Goal: Task Accomplishment & Management: Complete application form

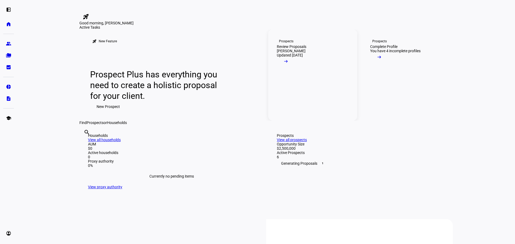
click at [289, 64] on mat-icon "arrow_right_alt" at bounding box center [285, 61] width 5 height 5
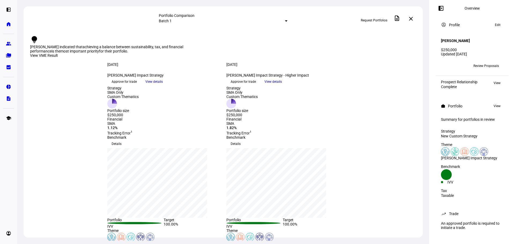
click at [476, 64] on span "Review Proposals" at bounding box center [486, 66] width 25 height 9
click at [484, 63] on span "Review Proposals" at bounding box center [486, 66] width 25 height 9
click at [413, 17] on mat-icon "close" at bounding box center [411, 19] width 6 height 6
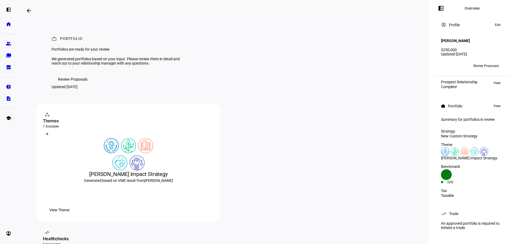
click at [62, 85] on span "Review Proposals" at bounding box center [73, 79] width 30 height 11
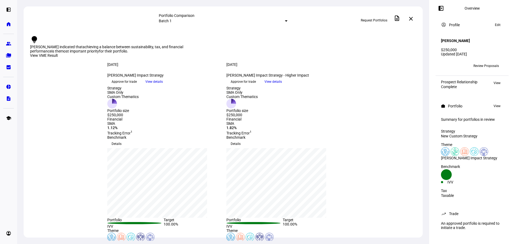
click at [373, 16] on span "Request Portfolios" at bounding box center [374, 20] width 27 height 9
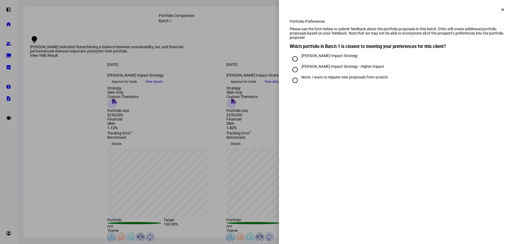
click at [296, 75] on input "[PERSON_NAME] Impact Strategy - Higher Impact" at bounding box center [295, 69] width 11 height 11
radio input "true"
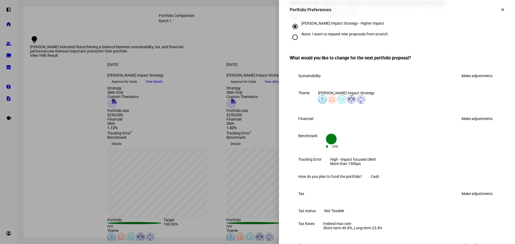
scroll to position [54, 0]
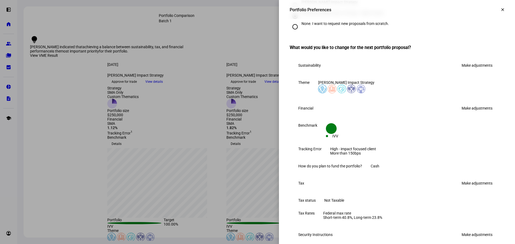
click at [466, 70] on link "Make adjustments" at bounding box center [477, 65] width 37 height 9
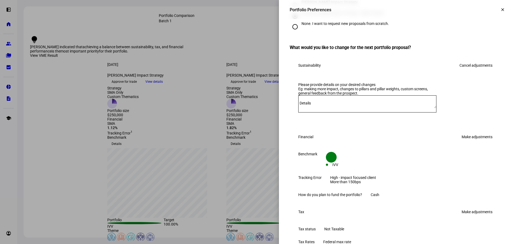
click at [339, 108] on textarea "Details" at bounding box center [367, 104] width 138 height 9
click at [323, 108] on textarea "Swap out human rights pillar and add the Climate Change pillar" at bounding box center [367, 104] width 138 height 9
click at [334, 108] on textarea "Swap out Human rights pillar and add the Climate Change pillar" at bounding box center [367, 104] width 138 height 9
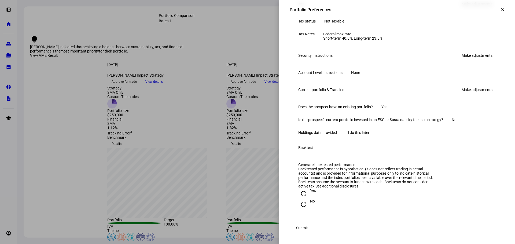
scroll to position [345, 0]
type textarea "Swap out Human Rights pillar and add the Climate Change pillar"
click at [308, 228] on span "Submit" at bounding box center [302, 228] width 12 height 11
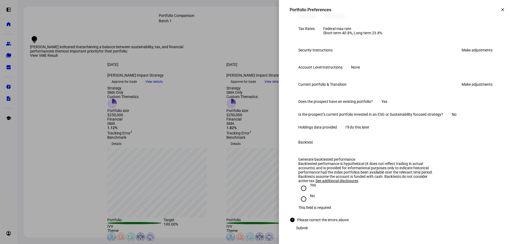
click at [302, 200] on input "No" at bounding box center [303, 199] width 11 height 11
radio input "true"
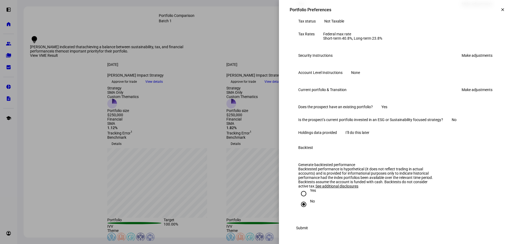
click at [308, 230] on span "Submit" at bounding box center [302, 228] width 12 height 11
